Goal: Task Accomplishment & Management: Manage account settings

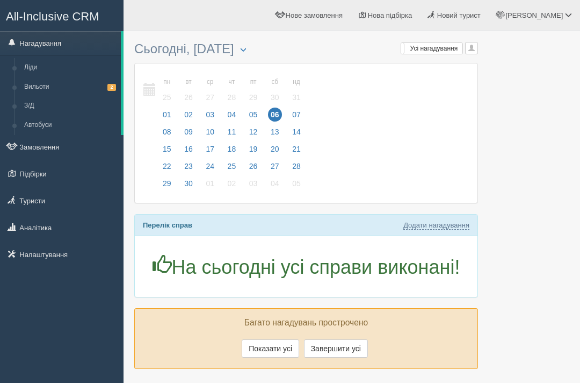
click at [43, 179] on link "Підбірки" at bounding box center [62, 174] width 124 height 24
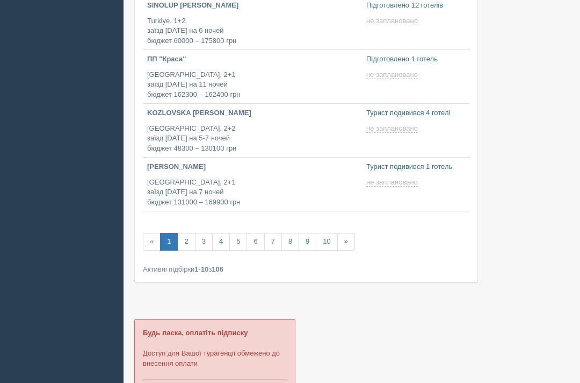
scroll to position [413, 0]
click at [475, 325] on div at bounding box center [351, 233] width 435 height 1220
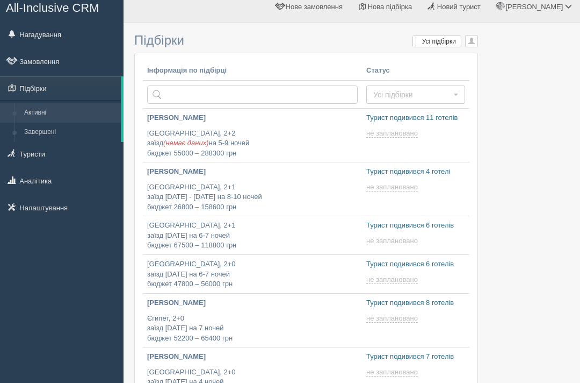
scroll to position [0, 0]
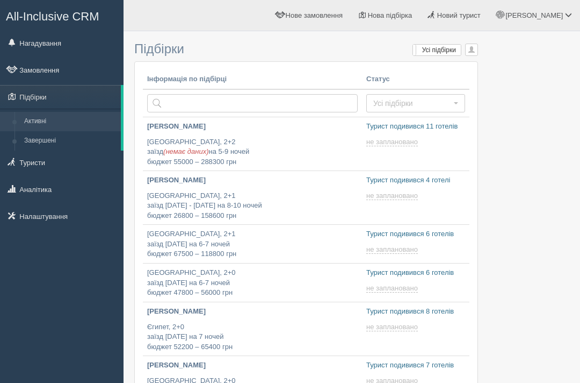
click at [73, 66] on link "Замовлення" at bounding box center [62, 70] width 124 height 24
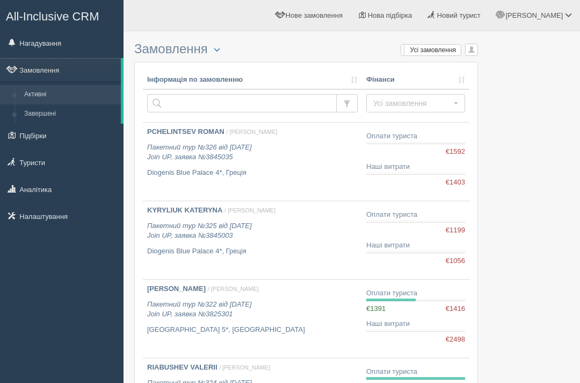
click at [305, 219] on div "KYRYLIUK KATERYNA / Тетяна М. Пакетний тур №325 від 04.09.2025 Join UP, заявка …" at bounding box center [252, 230] width 211 height 51
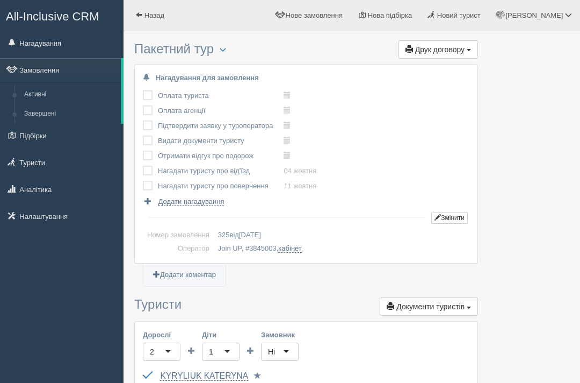
click at [421, 121] on div "Оплата туриста виконано! Оплата агенції виконано! Підтвердити заявку у туропера…" at bounding box center [306, 147] width 327 height 118
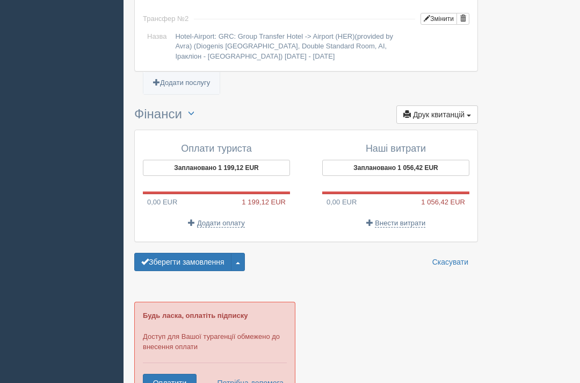
scroll to position [1157, 0]
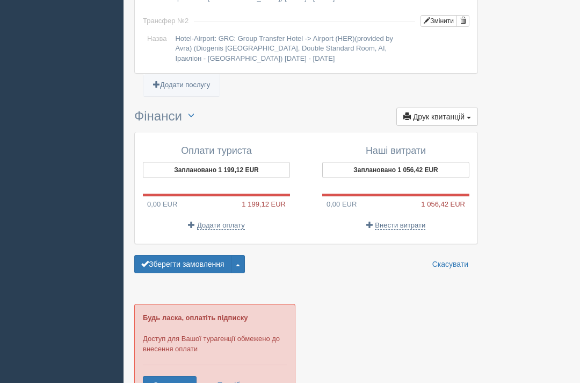
click at [224, 208] on div "Оплати туриста Заплановано 1 199,12 EUR 0,00 EUR 1 199,12 EUR Додати оплату" at bounding box center [222, 188] width 169 height 95
click at [217, 221] on span "Додати оплату" at bounding box center [221, 225] width 48 height 9
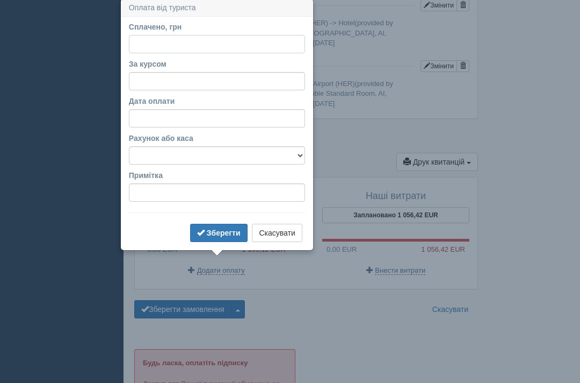
scroll to position [1111, 0]
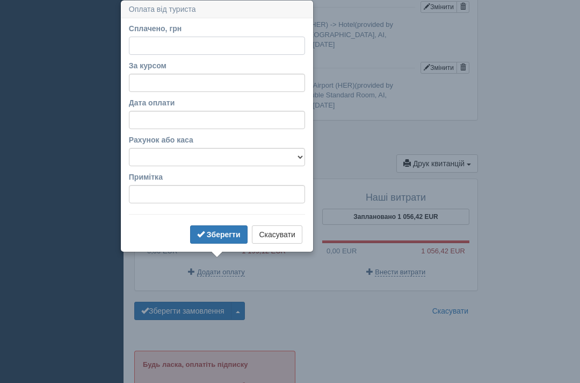
click at [214, 48] on input "Сплачено, грн" at bounding box center [217, 46] width 176 height 18
type input "15500"
click at [375, 79] on td "Hotel-Airport: GRC: Group Transfer Hotel -> Airport (HER)(provided by Avra) (Di…" at bounding box center [320, 95] width 299 height 33
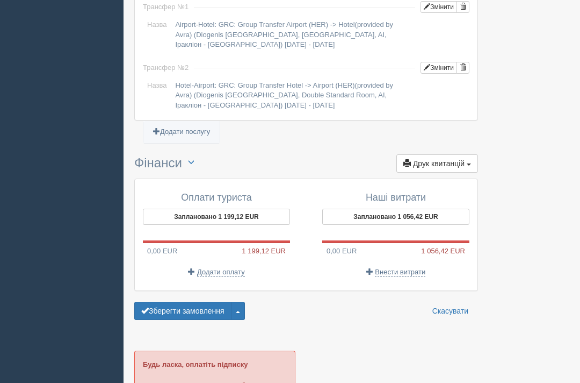
click at [273, 213] on button "Заплановано 1 199,12 EUR" at bounding box center [216, 216] width 147 height 16
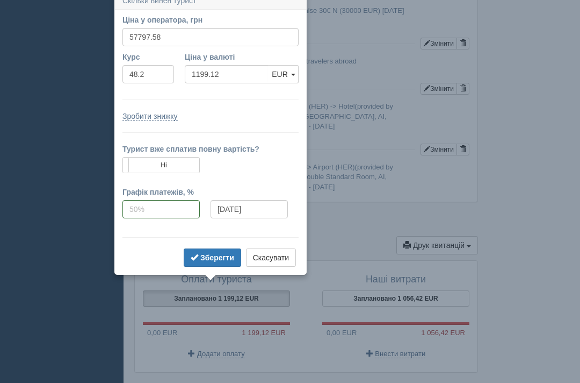
scroll to position [1021, 0]
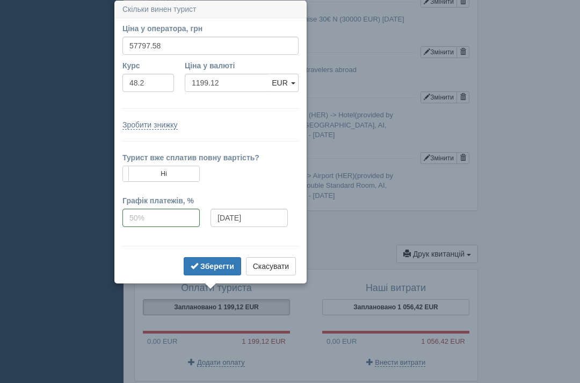
click at [407, 118] on td "Airport-Hotel: GRC: Group Transfer Airport (HER) -> Hotel(provided by Avra) (Di…" at bounding box center [320, 125] width 299 height 33
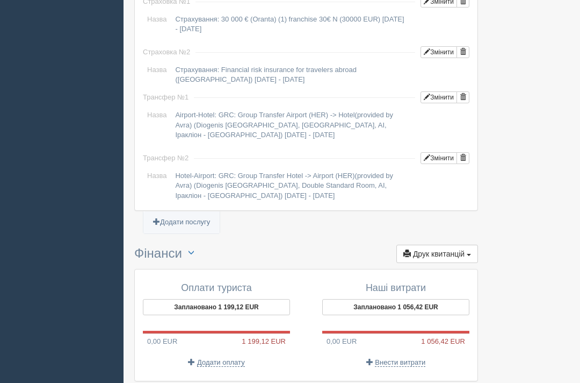
click at [231, 358] on span "Додати оплату" at bounding box center [221, 362] width 48 height 9
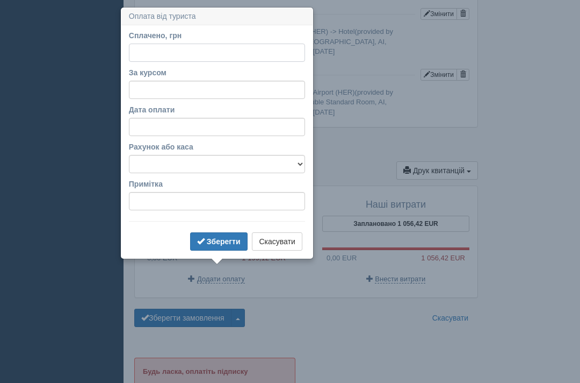
scroll to position [1111, 0]
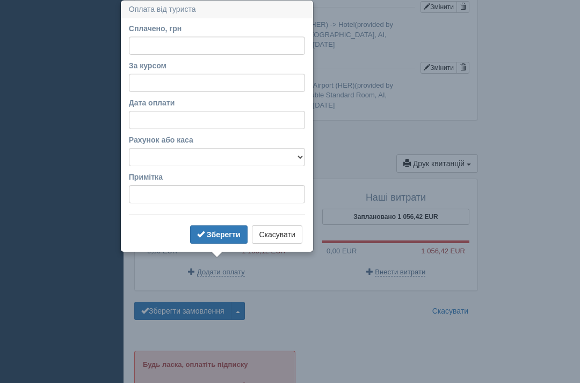
click at [190, 32] on label "Сплачено, грн" at bounding box center [217, 28] width 176 height 11
click at [190, 37] on input "Сплачено, грн" at bounding box center [217, 46] width 176 height 18
type input "15500"
click at [218, 85] on input "За курсом" at bounding box center [217, 83] width 176 height 18
type input "2"
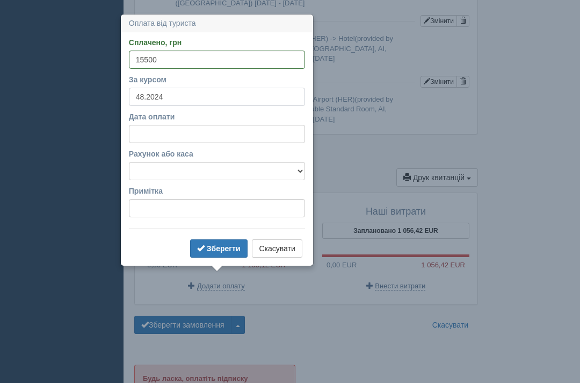
scroll to position [1096, 0]
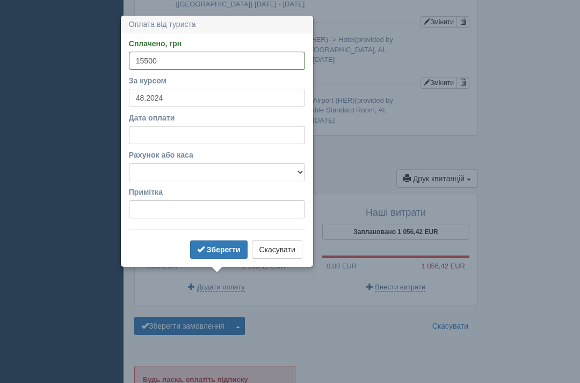
type input "48.2024"
click at [267, 133] on input "Дата оплати" at bounding box center [217, 135] width 176 height 18
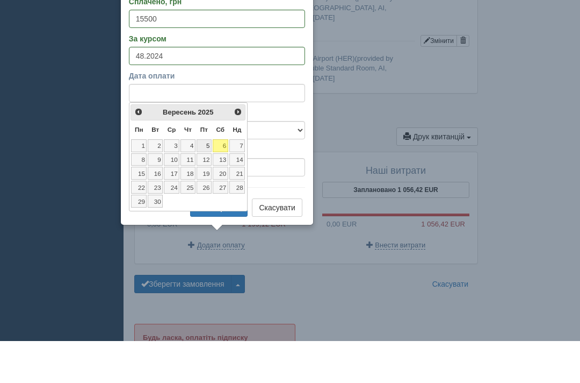
click at [210, 181] on link "5" at bounding box center [204, 187] width 15 height 13
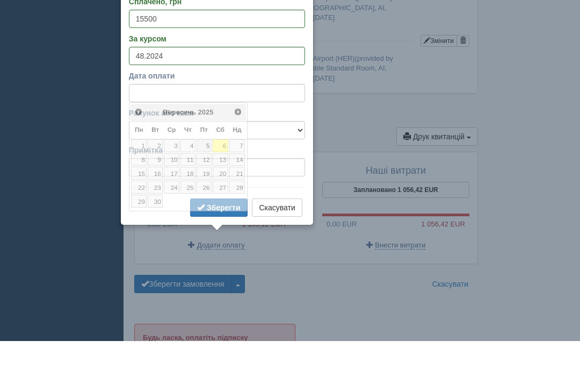
scroll to position [1138, 0]
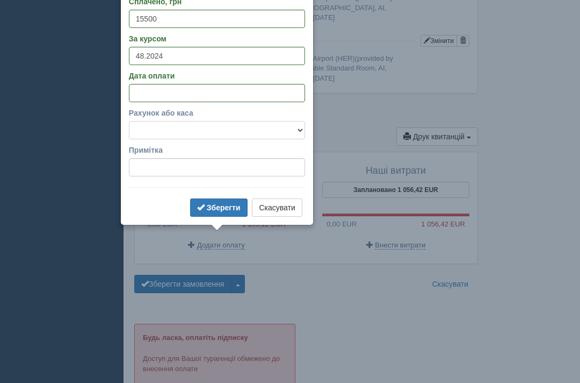
click at [289, 125] on select "АТ КБ «А-банк» монобанк" at bounding box center [217, 130] width 176 height 18
select select "122"
click at [220, 207] on b "Зберегти" at bounding box center [224, 207] width 34 height 9
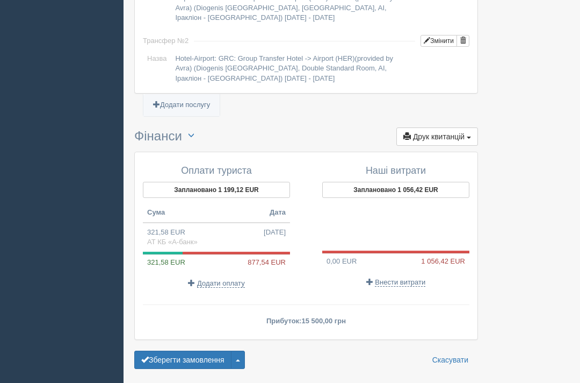
click at [247, 234] on td "321,58 EUR 05.09.2025 АТ КБ «А-банк»" at bounding box center [216, 236] width 147 height 29
type input "15500.00"
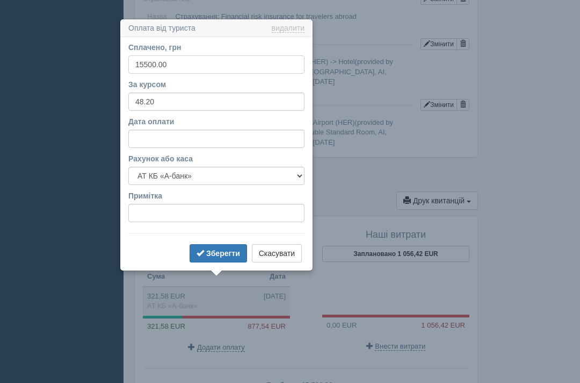
scroll to position [1066, 0]
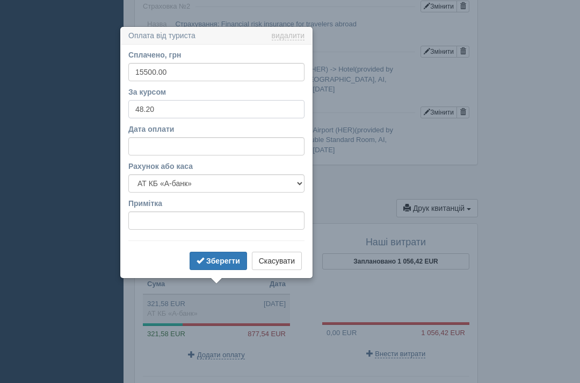
click at [213, 112] on input "48.20" at bounding box center [216, 109] width 176 height 18
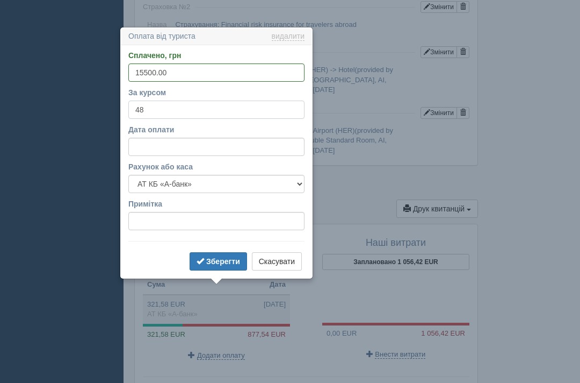
type input "4"
click at [220, 54] on label "Сплачено, грн" at bounding box center [216, 55] width 176 height 11
click at [220, 63] on input "15500.00" at bounding box center [216, 72] width 176 height 18
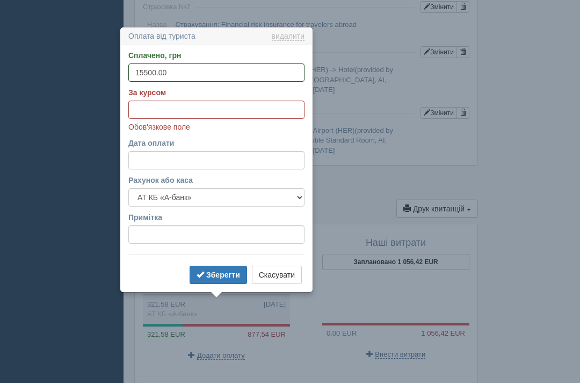
click at [260, 74] on input "15500.00" at bounding box center [216, 72] width 176 height 18
type input "1"
click at [211, 277] on b "Зберегти" at bounding box center [223, 274] width 34 height 9
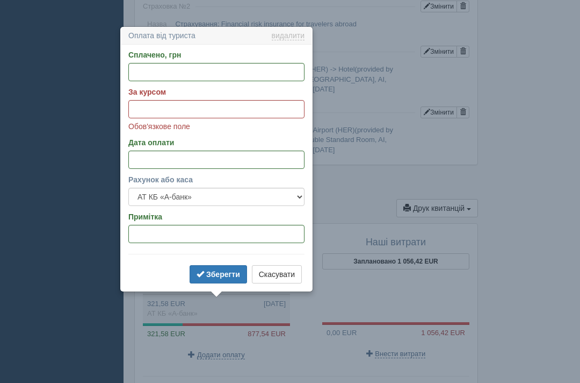
click at [221, 274] on b "Зберегти" at bounding box center [223, 274] width 34 height 9
click at [212, 276] on b "Зберегти" at bounding box center [223, 274] width 34 height 9
click at [273, 265] on button "Скасувати" at bounding box center [277, 274] width 50 height 18
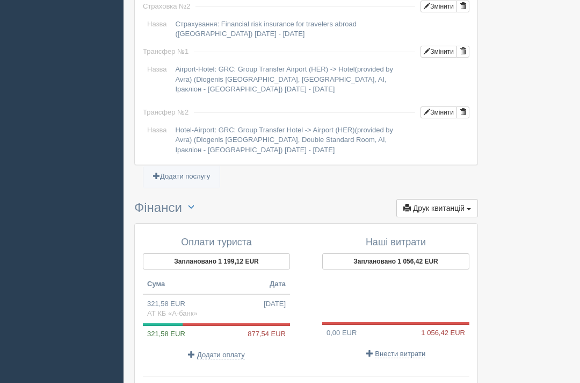
click at [290, 308] on div "Оплати туриста Заплановано 1 199,12 EUR Сума Дата 321,58 EUR 05.09.2025 АТ КБ «…" at bounding box center [222, 298] width 169 height 133
click at [269, 328] on span "877,54 EUR" at bounding box center [269, 333] width 42 height 10
click at [277, 328] on span "877,54 EUR" at bounding box center [269, 333] width 42 height 10
click at [195, 323] on div at bounding box center [236, 324] width 107 height 3
click at [181, 323] on div "321,58 EUR 877,54 EUR" at bounding box center [216, 331] width 147 height 16
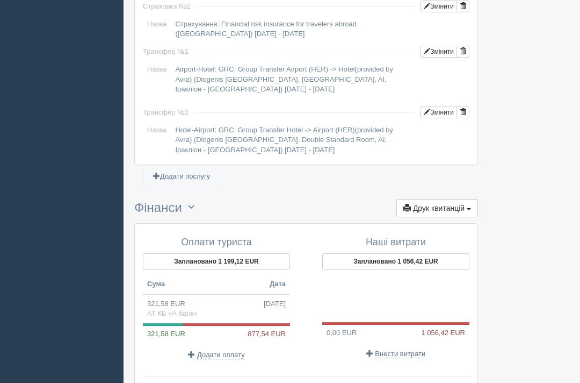
click at [184, 329] on span "321,58 EUR" at bounding box center [164, 333] width 42 height 8
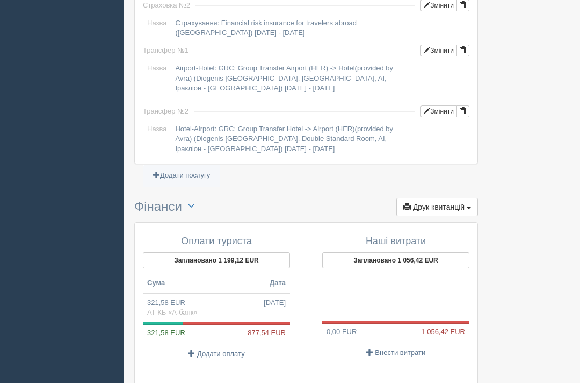
click at [214, 349] on span "Додати оплату" at bounding box center [221, 353] width 48 height 9
select select
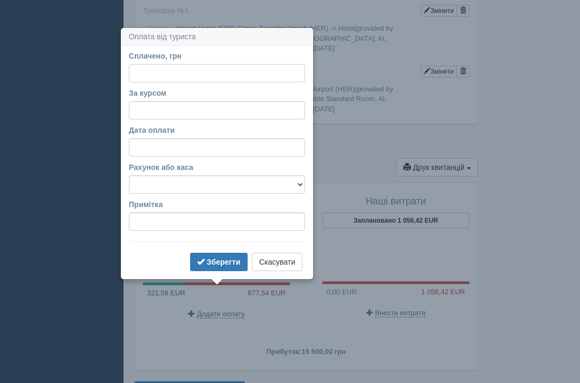
scroll to position [1135, 0]
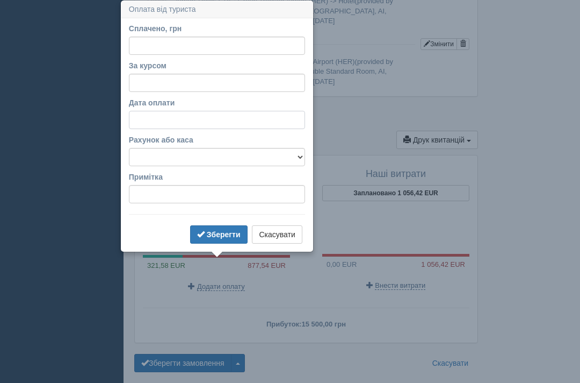
click at [204, 121] on input "Дата оплати" at bounding box center [217, 120] width 176 height 18
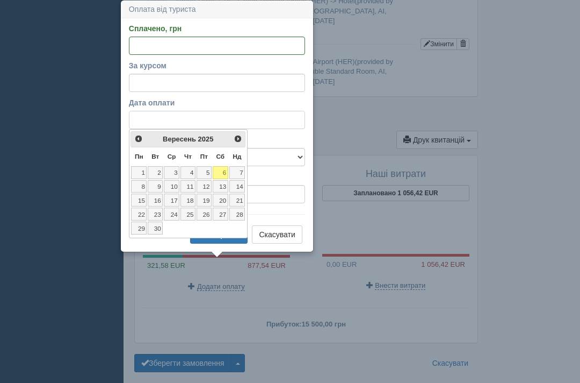
type input "06.09.2025"
click at [390, 169] on h4 "Наші витрати" at bounding box center [395, 174] width 147 height 11
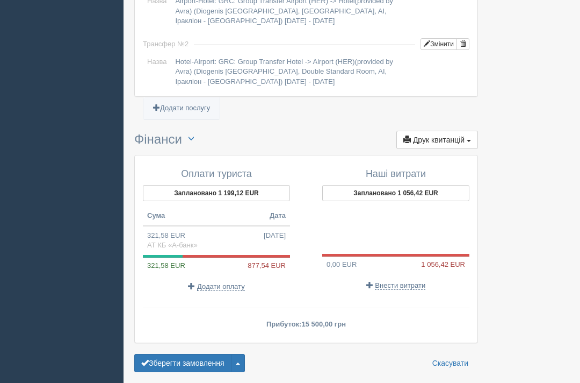
click at [392, 169] on h4 "Наші витрати" at bounding box center [395, 174] width 147 height 11
click at [248, 260] on span "877,54 EUR" at bounding box center [269, 265] width 42 height 10
click at [172, 255] on div at bounding box center [163, 256] width 40 height 3
click at [173, 261] on span "321,58 EUR" at bounding box center [164, 265] width 42 height 8
click at [274, 255] on div at bounding box center [236, 256] width 107 height 3
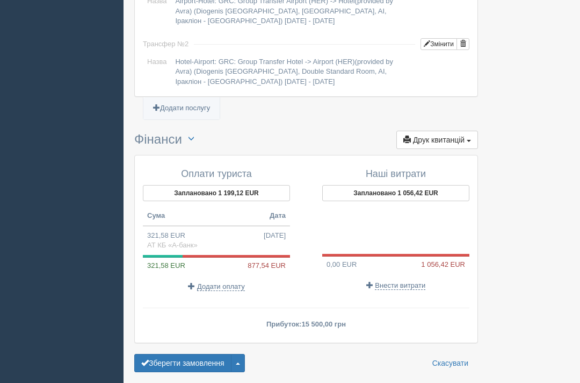
click at [234, 185] on button "Заплановано 1 199,12 EUR" at bounding box center [216, 193] width 147 height 16
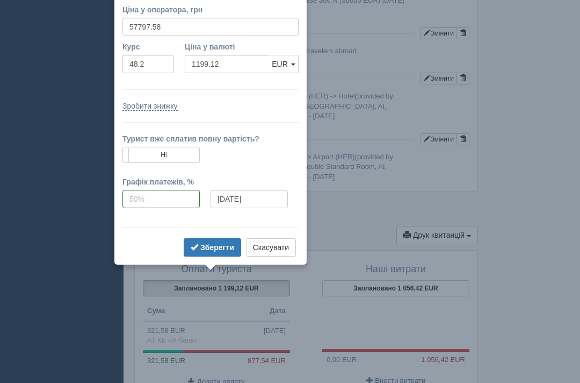
scroll to position [1021, 0]
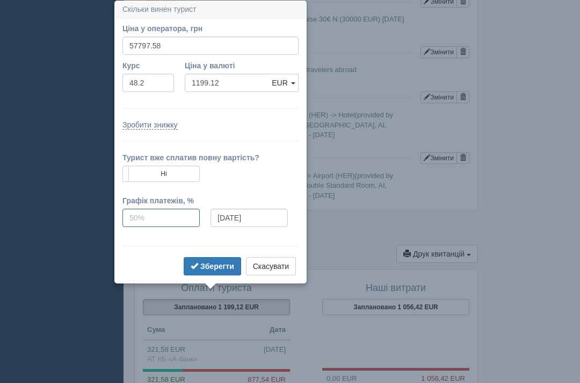
click at [142, 321] on div "Оплати туриста Заплановано 1 199,12 EUR Сума Дата 321,58 EUR 05.09.2025 АТ КБ «…" at bounding box center [222, 343] width 169 height 133
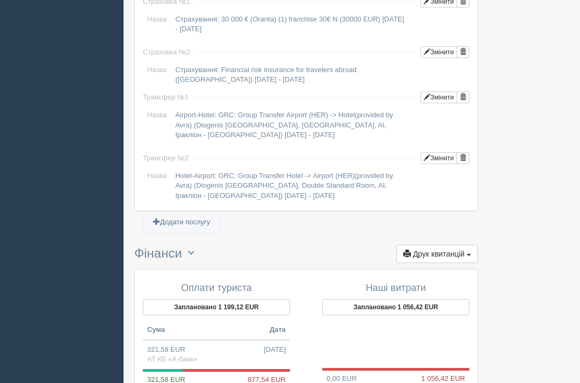
click at [161, 355] on span "АТ КБ «А-банк»" at bounding box center [172, 359] width 51 height 8
type input "15500.00"
type input "48.20"
select select "122"
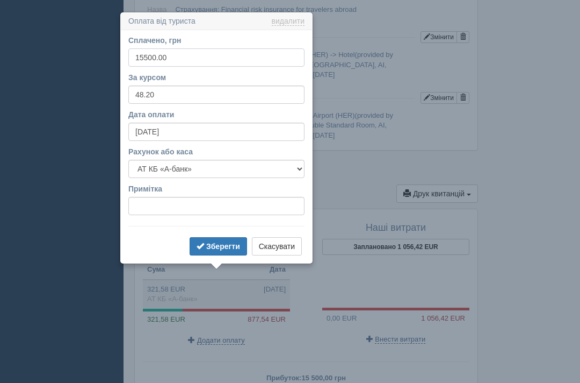
scroll to position [1093, 0]
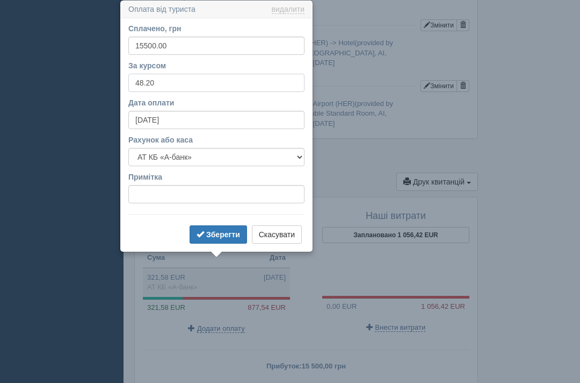
click at [223, 87] on input "48.20" at bounding box center [216, 83] width 176 height 18
type input "4"
click at [211, 45] on input "15500.00" at bounding box center [216, 46] width 176 height 18
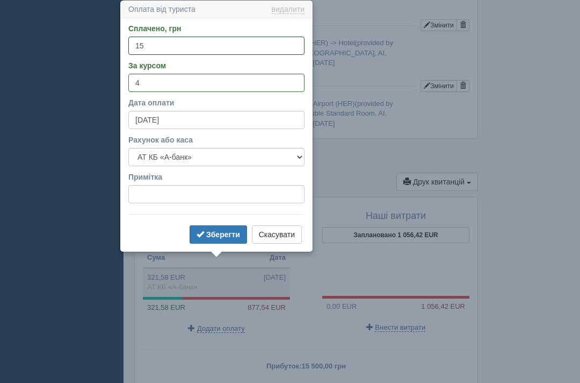
type input "1"
type input "0"
click at [233, 99] on label "Дата оплати" at bounding box center [216, 102] width 176 height 11
click at [233, 111] on input "06.09.2025" at bounding box center [216, 120] width 176 height 18
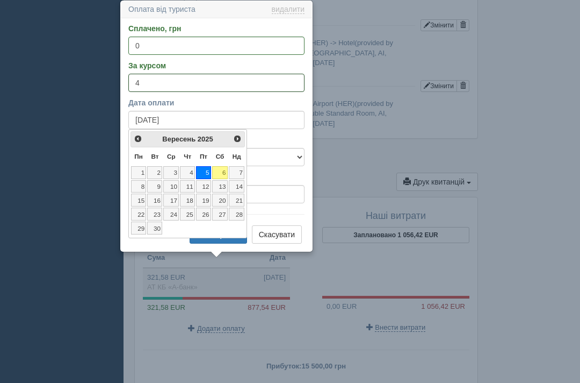
click at [215, 88] on input "4" at bounding box center [216, 83] width 176 height 18
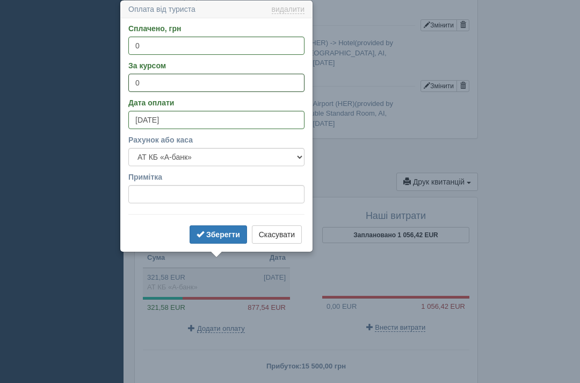
type input "0"
click at [400, 60] on td "Airport-Hotel: GRC: Group Transfer Airport (HER) -> Hotel(provided by Avra) (Di…" at bounding box center [320, 53] width 299 height 33
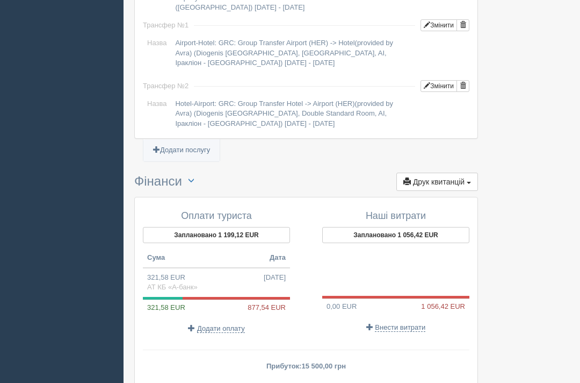
click at [247, 280] on td "321,58 EUR 05.09.2025 АТ КБ «А-банк»" at bounding box center [216, 282] width 147 height 29
type input "15500.00"
type input "48.20"
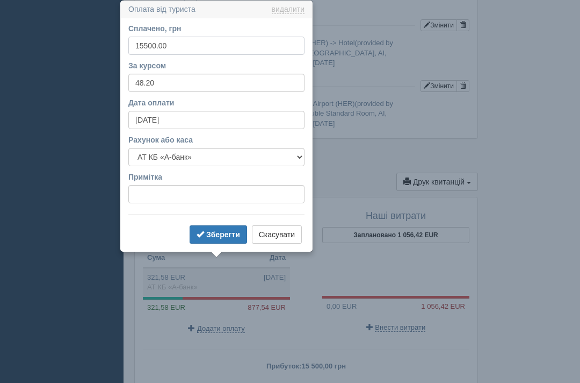
click at [236, 52] on input "15500.00" at bounding box center [216, 46] width 176 height 18
type input "1"
click at [248, 76] on input "48.20" at bounding box center [216, 83] width 176 height 18
click at [171, 81] on input "48.20" at bounding box center [216, 83] width 176 height 18
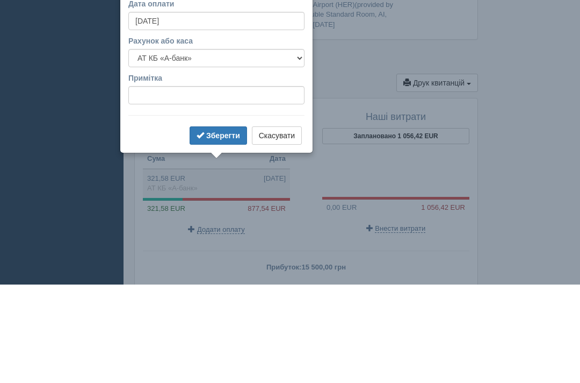
click at [218, 230] on b "Зберегти" at bounding box center [223, 234] width 34 height 9
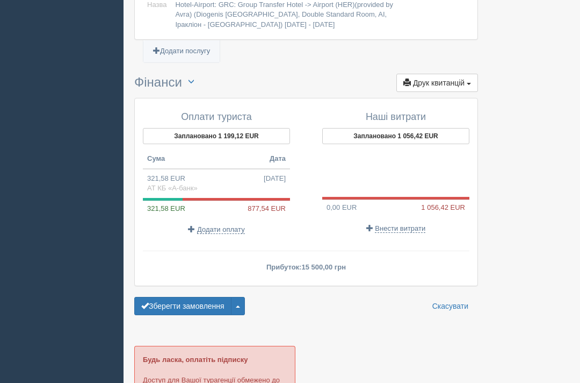
click at [264, 174] on span "[DATE]" at bounding box center [275, 179] width 22 height 10
type input "15500.00"
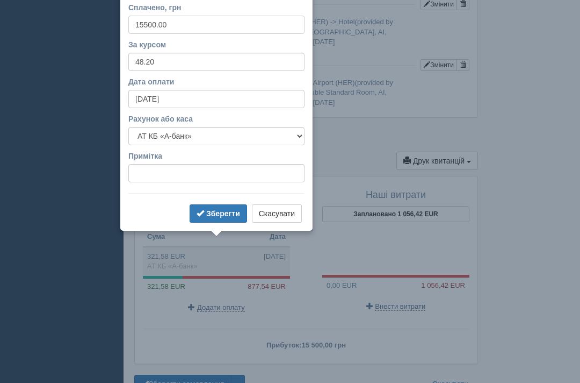
scroll to position [1093, 0]
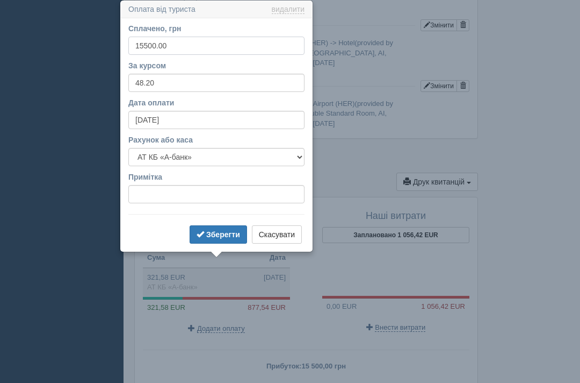
click at [229, 51] on input "15500.00" at bounding box center [216, 46] width 176 height 18
click at [293, 10] on link "видалити" at bounding box center [288, 9] width 33 height 9
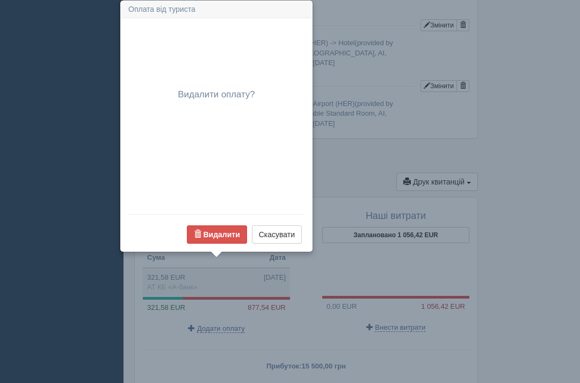
click at [218, 225] on button "Видалити" at bounding box center [217, 234] width 60 height 18
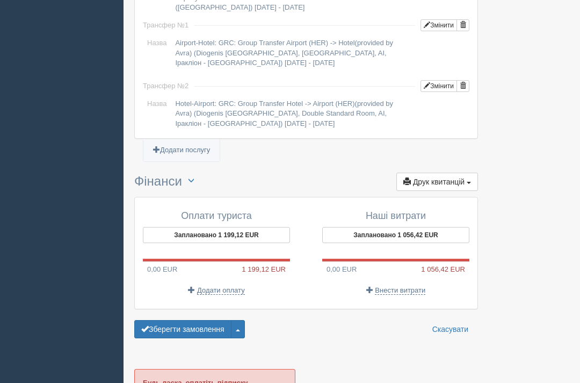
click at [450, 258] on div at bounding box center [395, 259] width 147 height 3
click at [410, 286] on span "Внести витрати" at bounding box center [400, 290] width 51 height 9
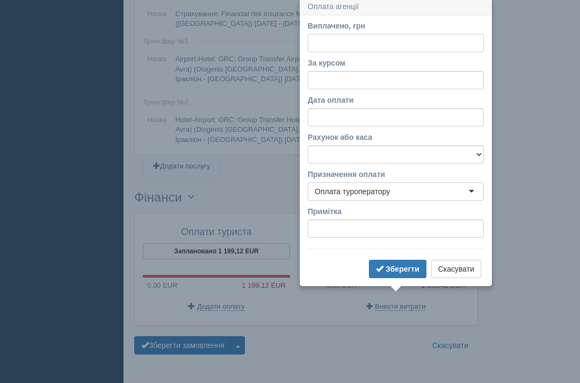
scroll to position [1074, 0]
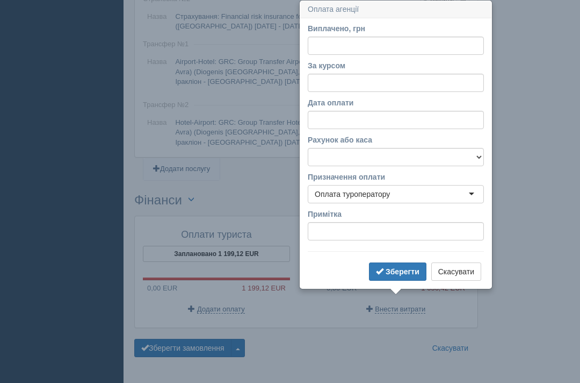
click at [386, 31] on label "Виплачено, грн" at bounding box center [396, 28] width 176 height 11
click at [386, 37] on input "Виплачено, грн" at bounding box center [396, 46] width 176 height 18
type input "15500"
click at [441, 81] on input "За курсом" at bounding box center [396, 83] width 176 height 18
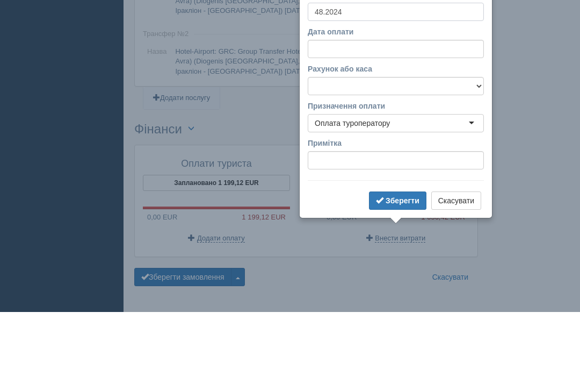
type input "48.2024"
click at [431, 148] on select "АТ КБ «А-банк» монобанк" at bounding box center [396, 157] width 176 height 18
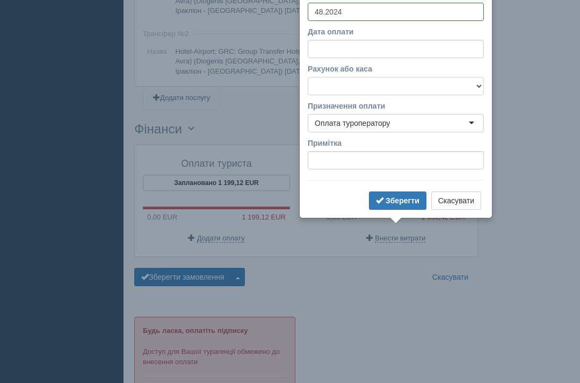
select select "122"
click at [412, 202] on b "Зберегти" at bounding box center [403, 200] width 34 height 9
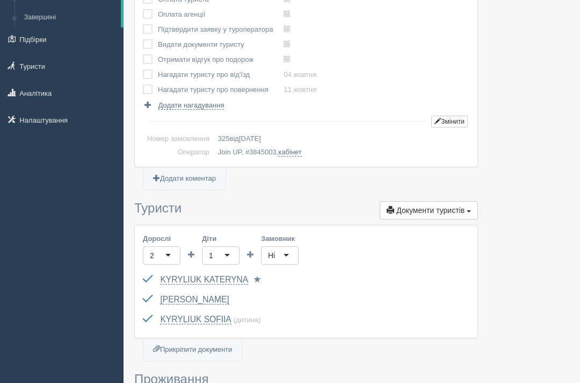
scroll to position [0, 0]
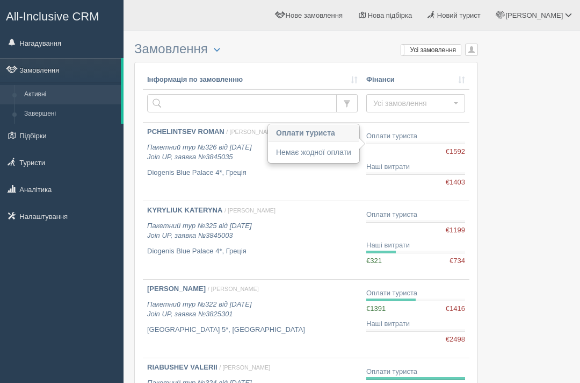
click at [375, 145] on div "Оплати туриста €0,00 €1592" at bounding box center [415, 143] width 99 height 25
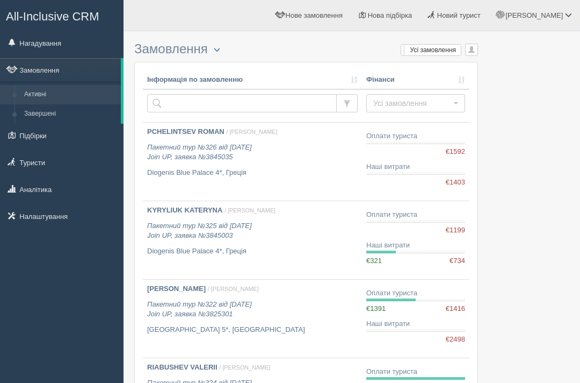
click at [244, 149] on icon "Пакетний тур №326 від 04.09.2025 Join UP, заявка №3845035" at bounding box center [199, 152] width 105 height 18
click at [235, 153] on icon "Пакетний тур №326 від 04.09.2025 Join UP, заявка №3845035" at bounding box center [199, 152] width 105 height 18
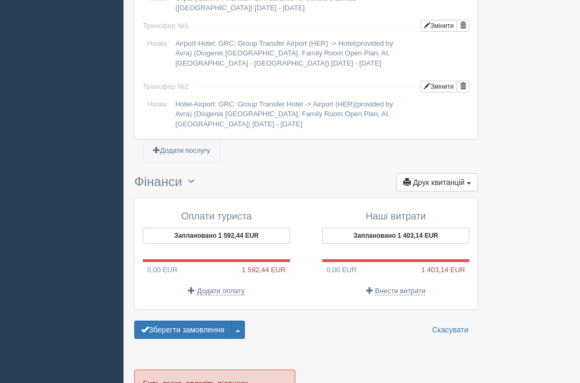
scroll to position [1050, 0]
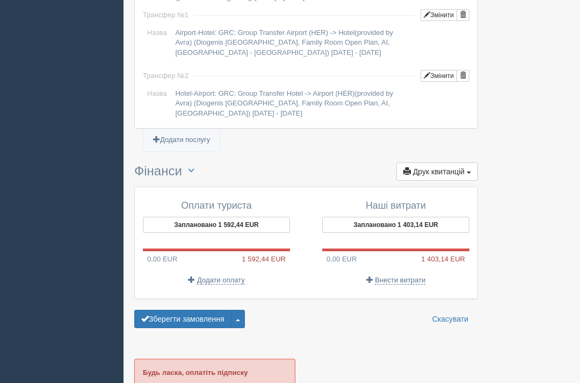
click at [412, 276] on span "Внести витрати" at bounding box center [400, 280] width 51 height 9
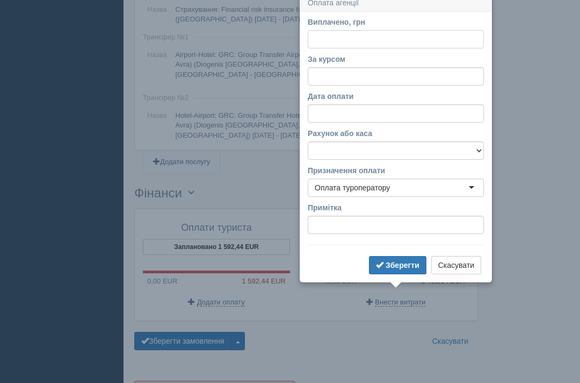
scroll to position [1022, 0]
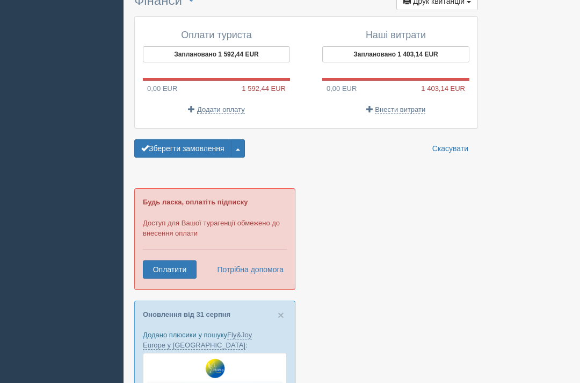
scroll to position [1162, 0]
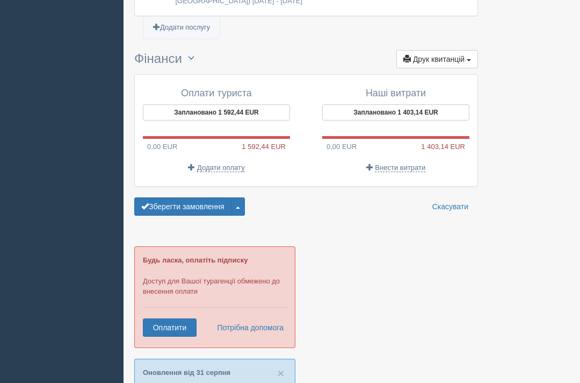
click at [408, 164] on span "Внести витрати" at bounding box center [400, 168] width 51 height 9
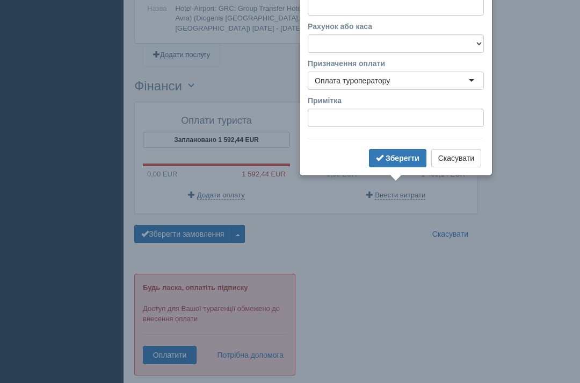
scroll to position [1022, 0]
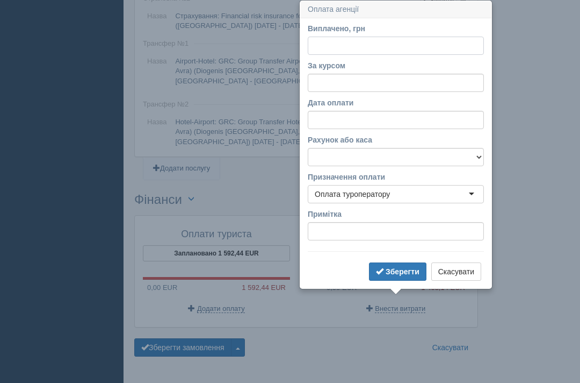
click at [412, 47] on input "Виплачено, грн" at bounding box center [396, 46] width 176 height 18
type input "20220"
click at [409, 85] on input "За курсом" at bounding box center [396, 83] width 176 height 18
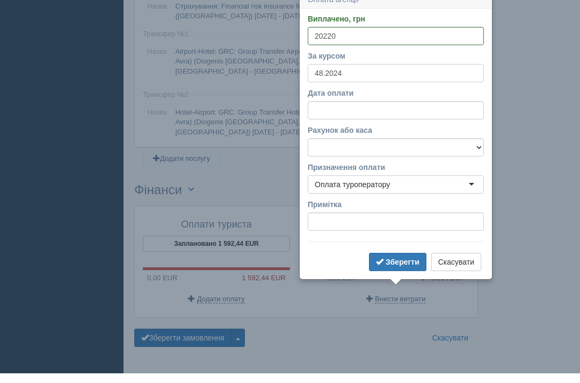
type input "48.2024"
click at [403, 111] on input "Дата оплати" at bounding box center [396, 120] width 176 height 18
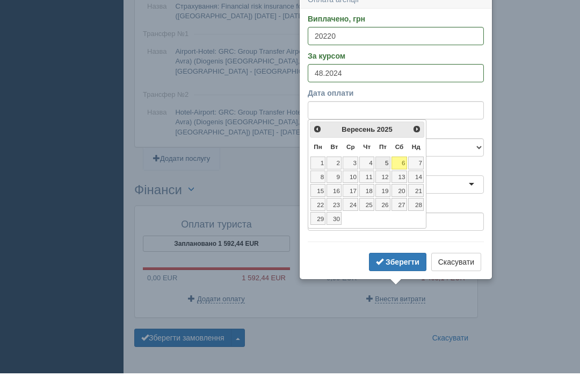
click at [387, 166] on link "5" at bounding box center [383, 172] width 15 height 13
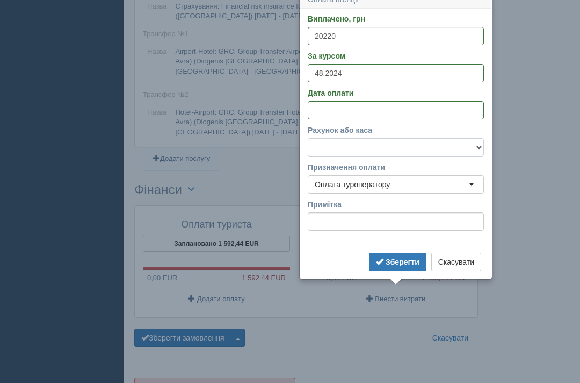
click at [407, 147] on select "АТ КБ «А-банк» монобанк" at bounding box center [396, 147] width 176 height 18
select select "122"
click at [401, 258] on b "Зберегти" at bounding box center [403, 261] width 34 height 9
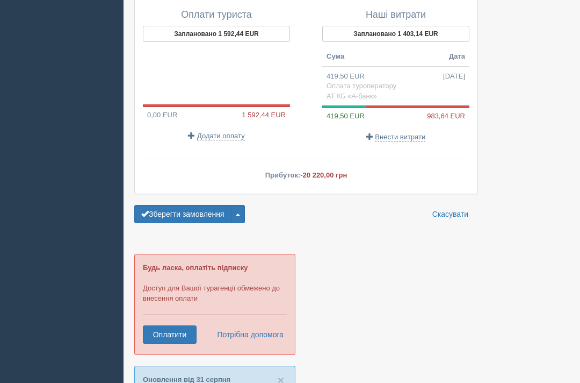
scroll to position [1243, 0]
